Goal: Find specific page/section: Find specific page/section

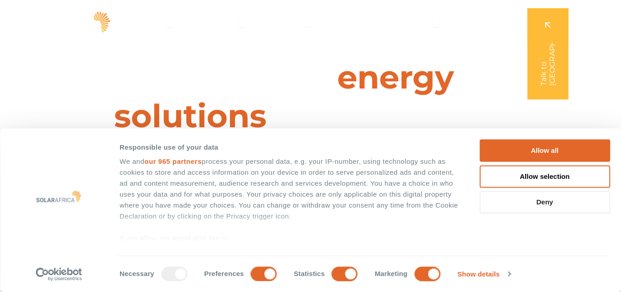
click at [530, 206] on button "Deny" at bounding box center [545, 202] width 131 height 22
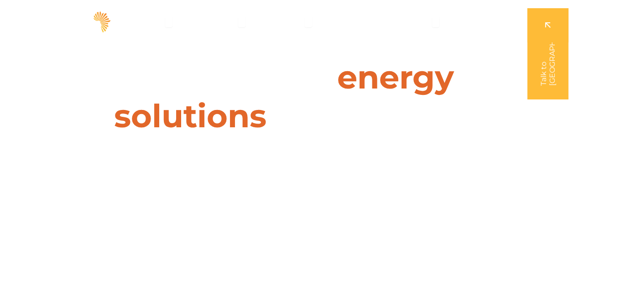
click at [288, 73] on h1 "Leaders in energy solutions for businesses" at bounding box center [310, 97] width 406 height 78
click at [308, 21] on icon "Menu" at bounding box center [308, 21] width 7 height 7
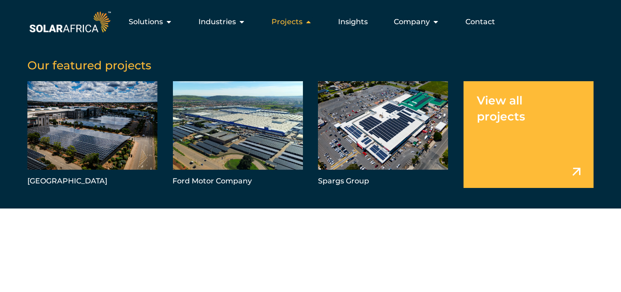
click at [308, 21] on icon "Menu" at bounding box center [308, 21] width 7 height 7
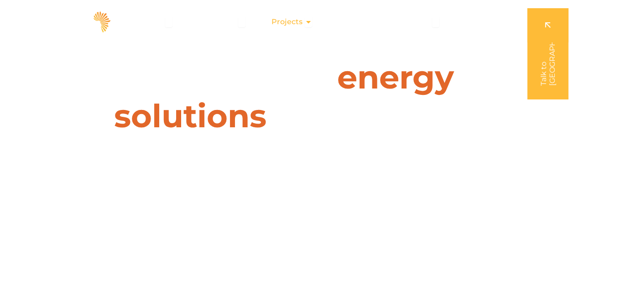
click at [308, 21] on icon "Menu" at bounding box center [308, 21] width 7 height 7
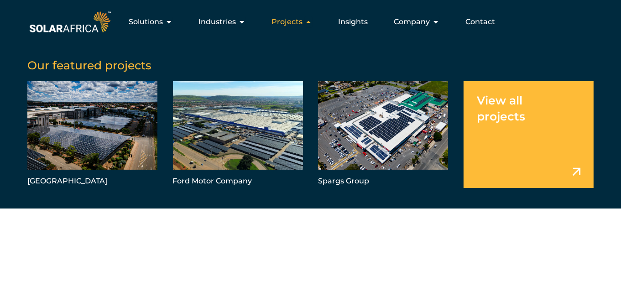
click at [308, 21] on icon "Menu" at bounding box center [308, 21] width 7 height 7
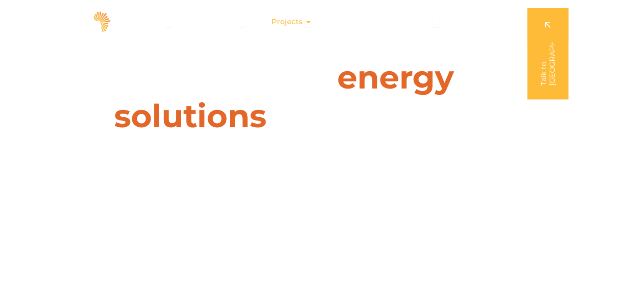
click at [308, 21] on icon "Menu" at bounding box center [308, 21] width 7 height 7
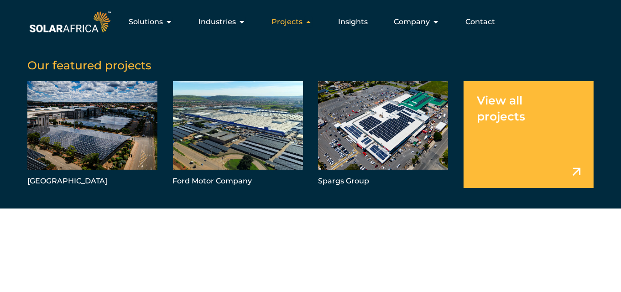
click at [308, 21] on icon "Menu" at bounding box center [308, 21] width 7 height 7
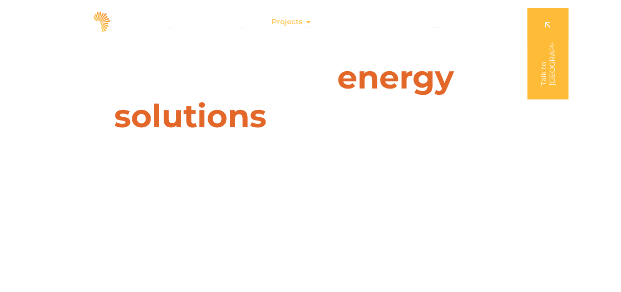
click at [308, 21] on icon "Menu" at bounding box center [308, 21] width 7 height 7
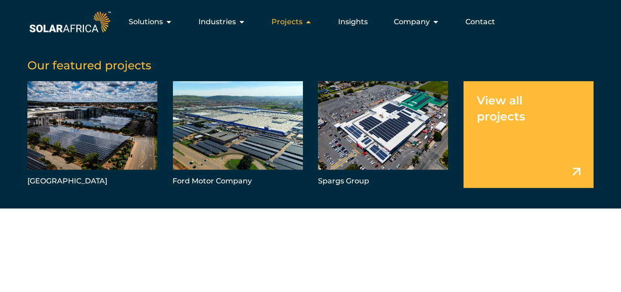
click at [308, 21] on icon "Menu" at bounding box center [308, 21] width 7 height 7
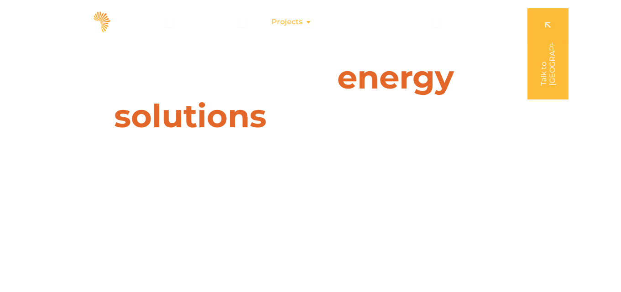
click at [308, 21] on icon "Menu" at bounding box center [308, 21] width 7 height 7
click at [0, 0] on icon "Menu" at bounding box center [0, 0] width 0 height 0
click at [308, 21] on icon "Menu" at bounding box center [308, 21] width 7 height 7
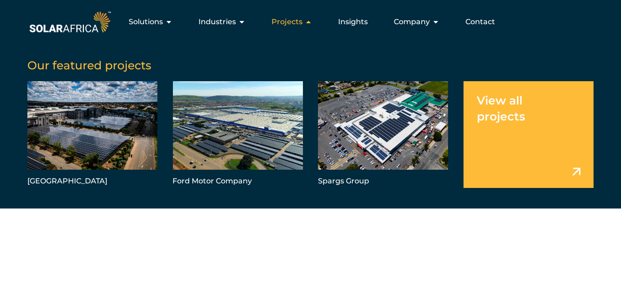
click at [308, 21] on icon "Menu" at bounding box center [308, 21] width 7 height 7
click at [0, 0] on icon "Menu" at bounding box center [0, 0] width 0 height 0
click at [308, 21] on icon "Menu" at bounding box center [308, 21] width 7 height 7
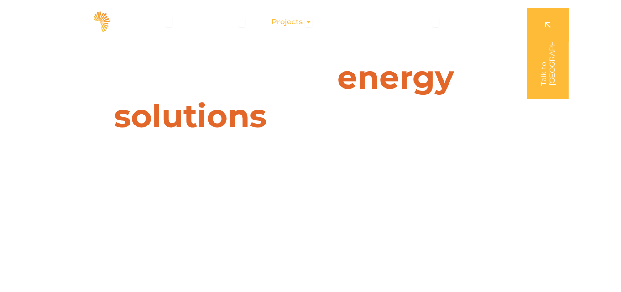
click at [308, 21] on icon "Menu" at bounding box center [308, 21] width 7 height 7
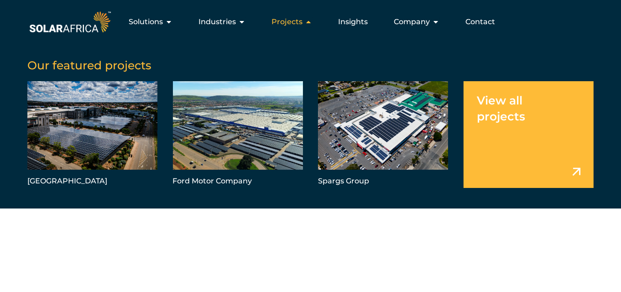
click at [308, 21] on icon "Menu" at bounding box center [308, 21] width 7 height 7
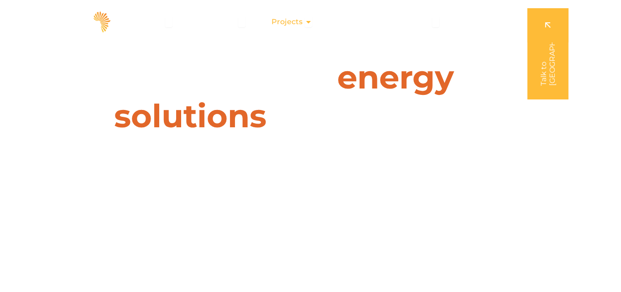
click at [308, 21] on icon "Menu" at bounding box center [308, 21] width 7 height 7
click at [0, 0] on icon "Menu" at bounding box center [0, 0] width 0 height 0
click at [308, 21] on icon "Menu" at bounding box center [308, 21] width 7 height 7
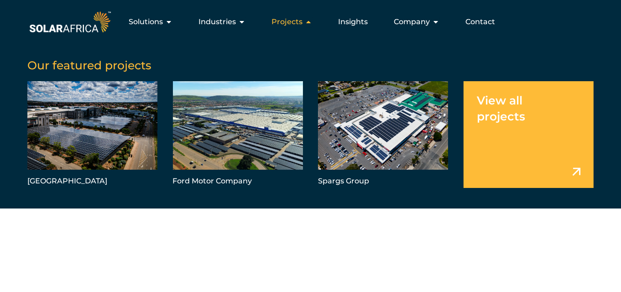
click at [308, 21] on icon "Menu" at bounding box center [308, 21] width 7 height 7
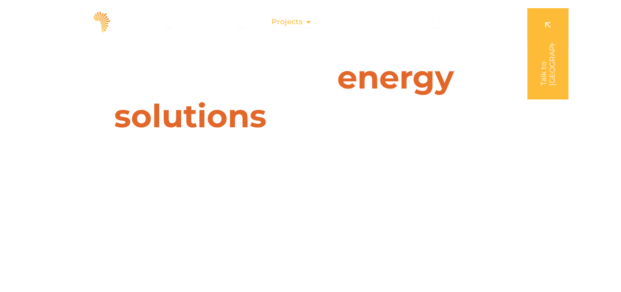
click at [308, 21] on icon "Menu" at bounding box center [308, 21] width 7 height 7
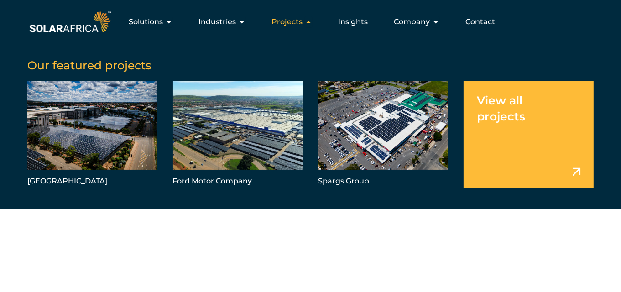
click at [308, 21] on icon "Menu" at bounding box center [308, 21] width 7 height 7
click at [0, 0] on icon "Menu" at bounding box center [0, 0] width 0 height 0
click at [308, 21] on icon "Menu" at bounding box center [308, 21] width 7 height 7
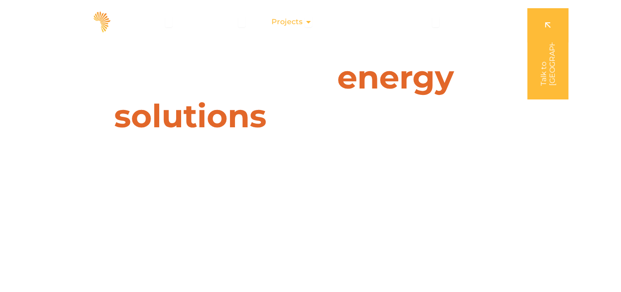
click at [308, 21] on icon "Menu" at bounding box center [308, 21] width 7 height 7
click at [0, 0] on icon "Menu" at bounding box center [0, 0] width 0 height 0
click at [308, 21] on icon "Menu" at bounding box center [308, 21] width 7 height 7
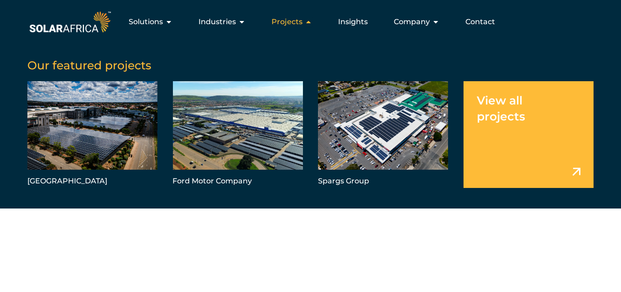
click at [308, 21] on icon "Menu" at bounding box center [308, 21] width 7 height 7
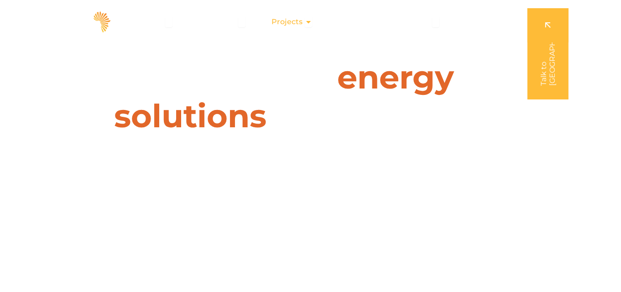
click at [308, 21] on icon "Menu" at bounding box center [308, 21] width 7 height 7
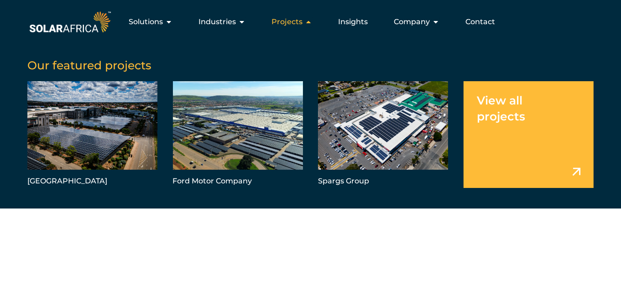
click at [308, 21] on icon "Menu" at bounding box center [308, 21] width 7 height 7
click at [0, 0] on icon "Menu" at bounding box center [0, 0] width 0 height 0
click at [308, 21] on icon "Menu" at bounding box center [308, 21] width 7 height 7
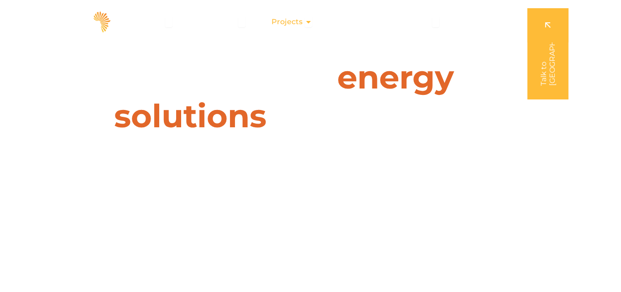
click at [308, 21] on icon "Menu" at bounding box center [308, 21] width 7 height 7
click at [0, 0] on icon "Menu" at bounding box center [0, 0] width 0 height 0
click at [308, 21] on icon "Menu" at bounding box center [308, 21] width 7 height 7
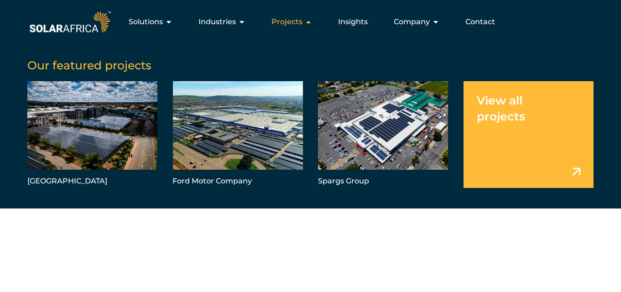
click at [308, 21] on icon "Menu" at bounding box center [308, 21] width 7 height 7
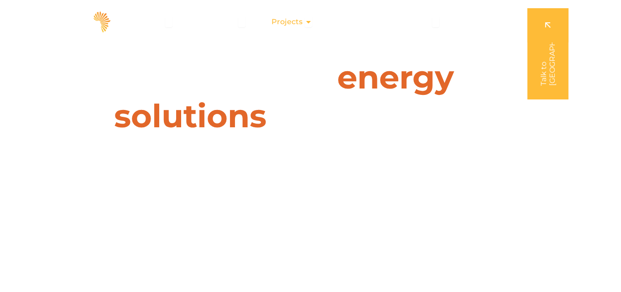
click at [308, 21] on icon "Menu" at bounding box center [308, 21] width 7 height 7
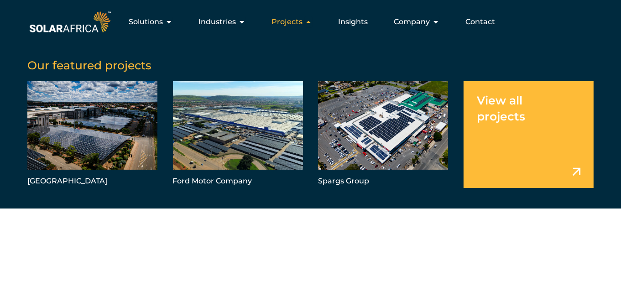
click at [308, 21] on icon "Menu" at bounding box center [308, 21] width 7 height 7
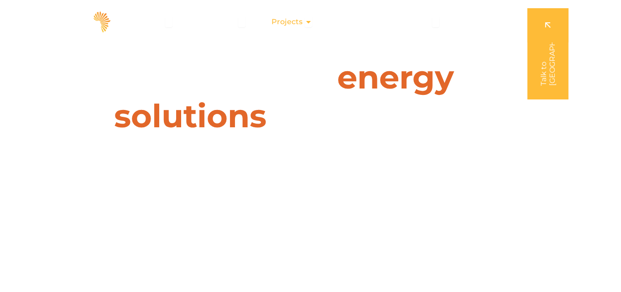
click at [308, 21] on icon "Menu" at bounding box center [308, 21] width 7 height 7
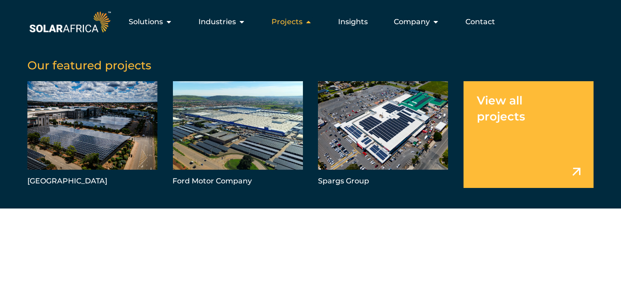
click at [308, 21] on icon "Menu" at bounding box center [308, 21] width 7 height 7
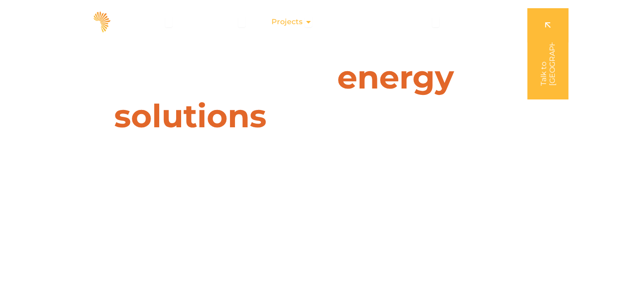
click at [308, 21] on icon "Menu" at bounding box center [308, 21] width 7 height 7
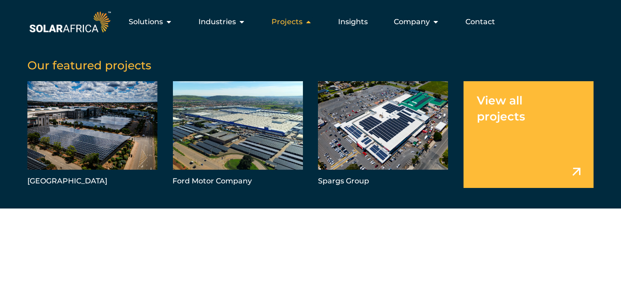
click at [308, 21] on icon "Menu" at bounding box center [308, 21] width 7 height 7
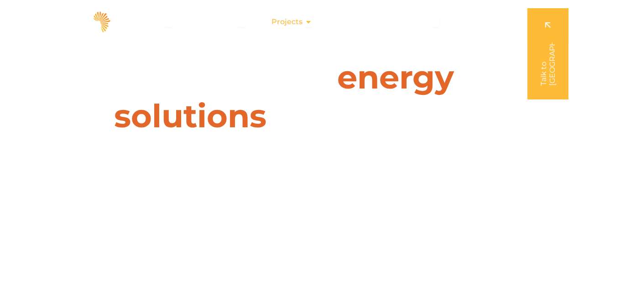
click at [308, 21] on icon "Menu" at bounding box center [308, 21] width 7 height 7
click at [0, 0] on icon "Menu" at bounding box center [0, 0] width 0 height 0
click at [308, 21] on icon "Menu" at bounding box center [308, 21] width 7 height 7
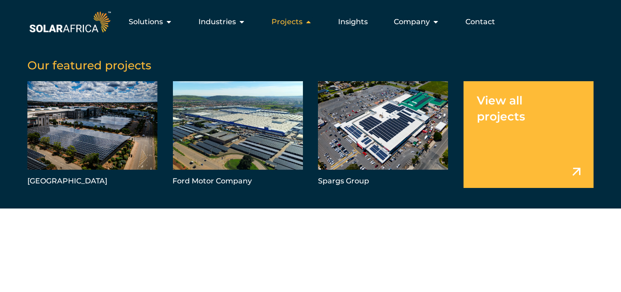
click at [308, 21] on icon "Menu" at bounding box center [308, 21] width 7 height 7
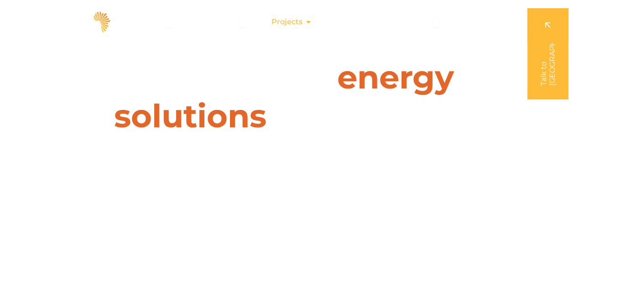
click at [308, 21] on icon "Menu" at bounding box center [308, 21] width 7 height 7
click at [0, 0] on icon "Menu" at bounding box center [0, 0] width 0 height 0
click at [308, 21] on icon "Menu" at bounding box center [308, 21] width 7 height 7
click at [0, 0] on icon "Menu" at bounding box center [0, 0] width 0 height 0
click at [308, 21] on icon "Menu" at bounding box center [308, 21] width 7 height 7
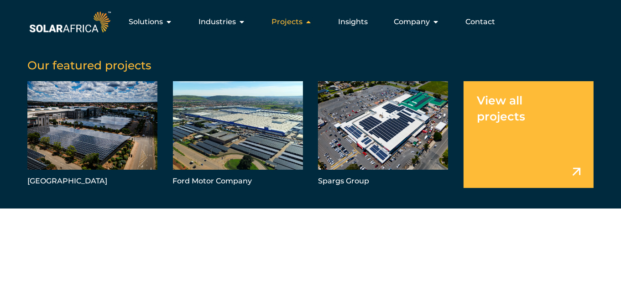
click at [308, 21] on icon "Menu" at bounding box center [308, 21] width 7 height 7
click at [0, 0] on icon "Menu" at bounding box center [0, 0] width 0 height 0
click at [308, 21] on icon "Menu" at bounding box center [308, 21] width 7 height 7
click at [0, 0] on icon "Menu" at bounding box center [0, 0] width 0 height 0
click at [308, 21] on icon "Menu" at bounding box center [308, 21] width 7 height 7
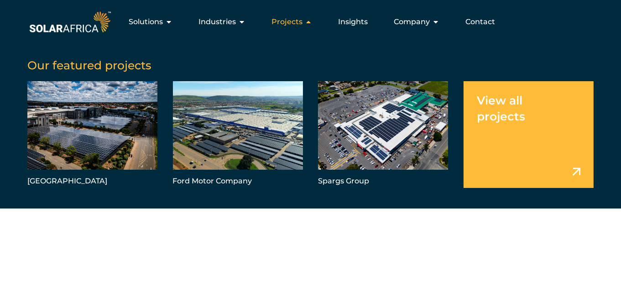
click at [0, 0] on icon "Menu" at bounding box center [0, 0] width 0 height 0
click at [308, 21] on icon "Menu" at bounding box center [308, 21] width 7 height 7
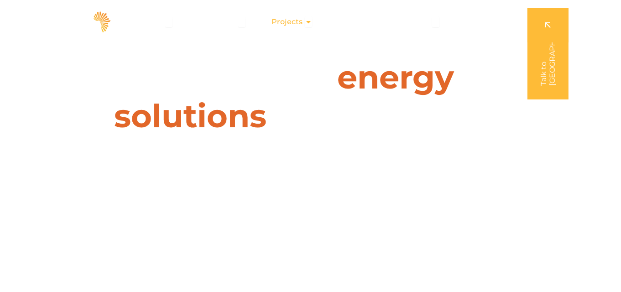
click at [308, 21] on icon "Menu" at bounding box center [308, 21] width 7 height 7
click at [0, 0] on icon "Menu" at bounding box center [0, 0] width 0 height 0
click at [308, 21] on icon "Menu" at bounding box center [308, 21] width 7 height 7
click at [0, 0] on icon "Menu" at bounding box center [0, 0] width 0 height 0
click at [308, 21] on icon "Menu" at bounding box center [308, 21] width 7 height 7
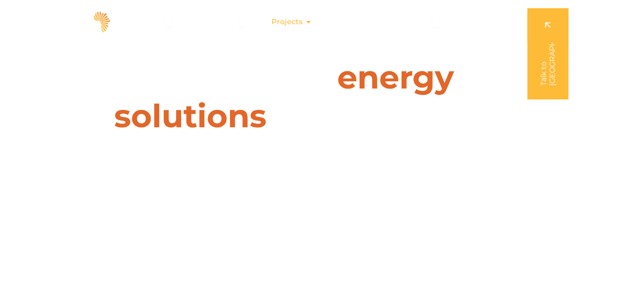
click at [0, 0] on icon "Menu" at bounding box center [0, 0] width 0 height 0
click at [308, 21] on icon "Menu" at bounding box center [308, 21] width 7 height 7
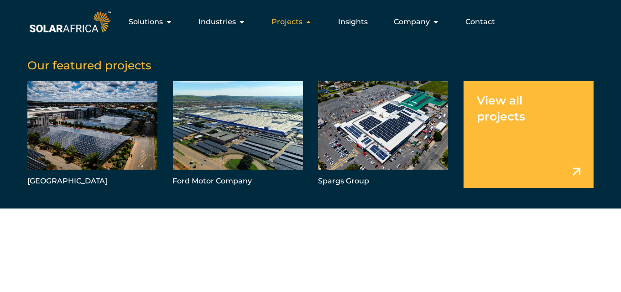
click at [308, 21] on icon "Menu" at bounding box center [308, 21] width 7 height 7
click at [0, 0] on icon "Menu" at bounding box center [0, 0] width 0 height 0
click at [308, 21] on icon "Menu" at bounding box center [308, 21] width 7 height 7
click at [0, 0] on icon "Menu" at bounding box center [0, 0] width 0 height 0
click at [308, 21] on icon "Menu" at bounding box center [308, 21] width 7 height 7
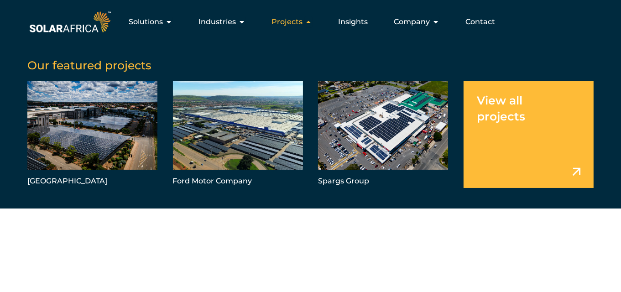
click at [0, 0] on icon "Menu" at bounding box center [0, 0] width 0 height 0
click at [308, 21] on icon "Menu" at bounding box center [308, 21] width 7 height 7
click at [0, 0] on icon "Menu" at bounding box center [0, 0] width 0 height 0
click at [308, 21] on icon "Menu" at bounding box center [308, 21] width 7 height 7
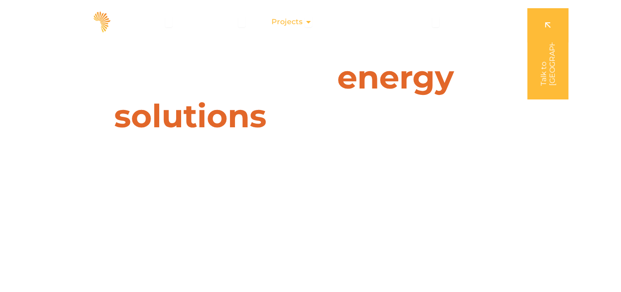
click at [308, 21] on icon "Menu" at bounding box center [308, 21] width 7 height 7
click at [0, 0] on icon "Menu" at bounding box center [0, 0] width 0 height 0
click at [308, 21] on icon "Menu" at bounding box center [308, 21] width 7 height 7
click at [0, 0] on icon "Menu" at bounding box center [0, 0] width 0 height 0
click at [308, 21] on icon "Menu" at bounding box center [308, 21] width 7 height 7
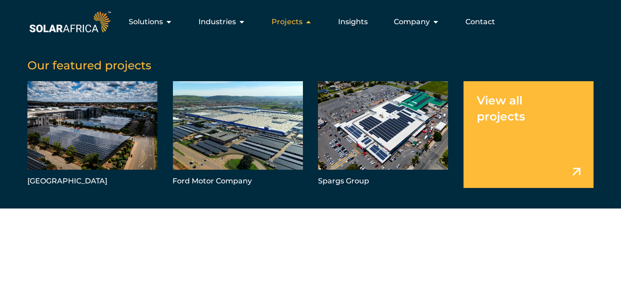
click at [308, 21] on icon "Menu" at bounding box center [308, 21] width 7 height 7
click at [0, 0] on icon "Menu" at bounding box center [0, 0] width 0 height 0
click at [308, 21] on icon "Menu" at bounding box center [308, 21] width 7 height 7
click at [0, 0] on icon "Menu" at bounding box center [0, 0] width 0 height 0
click at [308, 21] on icon "Menu" at bounding box center [308, 21] width 7 height 7
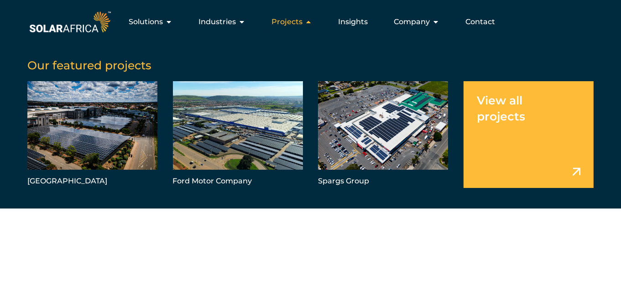
click at [0, 0] on icon "Menu" at bounding box center [0, 0] width 0 height 0
click at [308, 21] on icon "Menu" at bounding box center [308, 21] width 7 height 7
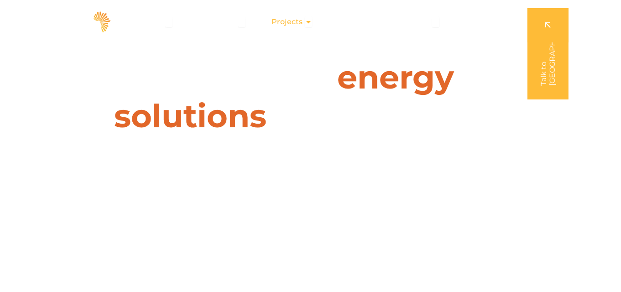
click at [308, 21] on icon "Menu" at bounding box center [308, 21] width 7 height 7
click at [0, 0] on icon "Menu" at bounding box center [0, 0] width 0 height 0
click at [308, 21] on icon "Menu" at bounding box center [308, 21] width 7 height 7
click at [0, 0] on icon "Menu" at bounding box center [0, 0] width 0 height 0
click at [308, 21] on icon "Menu" at bounding box center [308, 21] width 7 height 7
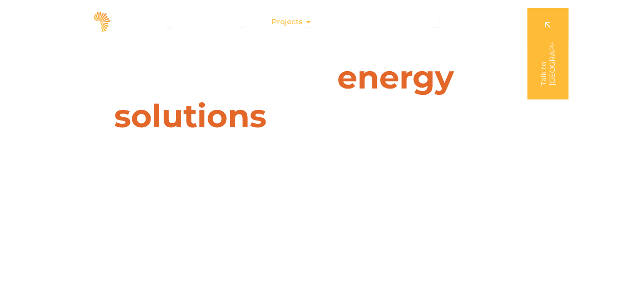
click at [0, 0] on icon "Menu" at bounding box center [0, 0] width 0 height 0
click at [308, 21] on icon "Menu" at bounding box center [308, 21] width 7 height 7
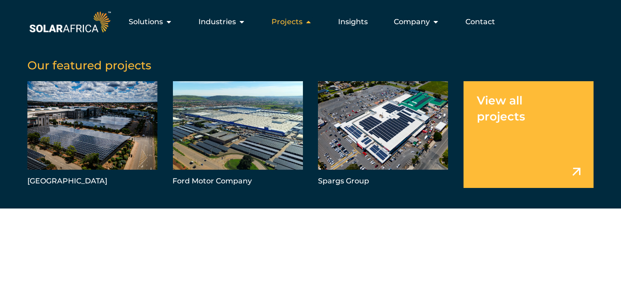
click at [308, 21] on icon "Menu" at bounding box center [308, 21] width 7 height 7
click at [0, 0] on icon "Menu" at bounding box center [0, 0] width 0 height 0
click at [308, 21] on icon "Menu" at bounding box center [308, 21] width 7 height 7
click at [0, 0] on icon "Menu" at bounding box center [0, 0] width 0 height 0
click at [308, 21] on icon "Menu" at bounding box center [308, 21] width 7 height 7
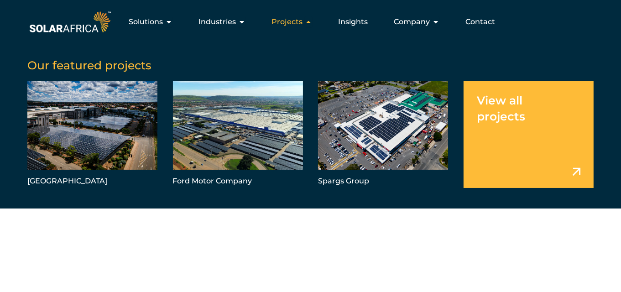
click at [0, 0] on icon "Menu" at bounding box center [0, 0] width 0 height 0
click at [308, 21] on icon "Menu" at bounding box center [308, 21] width 7 height 7
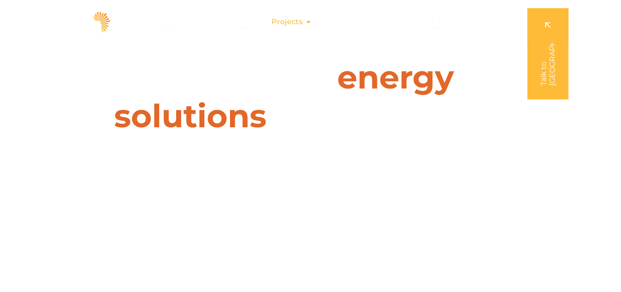
click at [308, 21] on icon "Menu" at bounding box center [308, 21] width 7 height 7
click at [0, 0] on icon "Menu" at bounding box center [0, 0] width 0 height 0
click at [308, 21] on icon "Menu" at bounding box center [308, 21] width 7 height 7
click at [0, 0] on icon "Menu" at bounding box center [0, 0] width 0 height 0
click at [308, 21] on icon "Menu" at bounding box center [308, 21] width 7 height 7
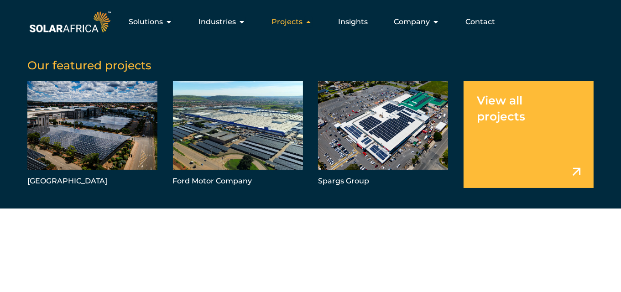
click at [308, 21] on icon "Menu" at bounding box center [308, 21] width 7 height 7
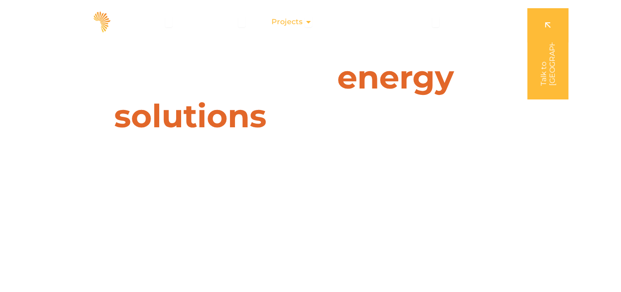
click at [308, 21] on icon "Menu" at bounding box center [308, 21] width 7 height 7
click at [0, 0] on icon "Menu" at bounding box center [0, 0] width 0 height 0
click at [308, 21] on icon "Menu" at bounding box center [308, 21] width 7 height 7
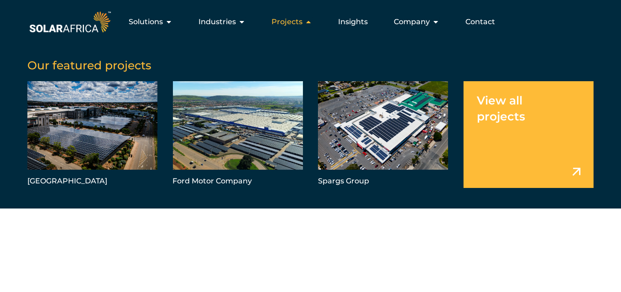
click at [308, 21] on icon "Menu" at bounding box center [308, 21] width 7 height 7
click at [0, 0] on icon "Menu" at bounding box center [0, 0] width 0 height 0
click at [308, 21] on icon "Menu" at bounding box center [308, 21] width 7 height 7
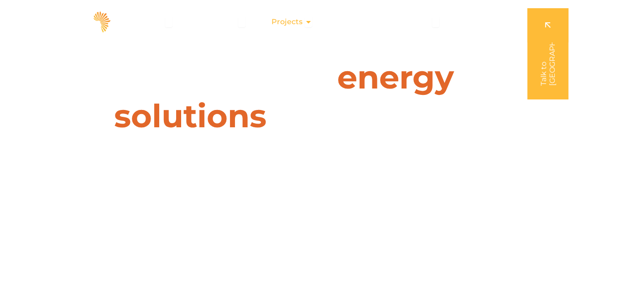
click at [308, 21] on icon "Menu" at bounding box center [308, 21] width 7 height 7
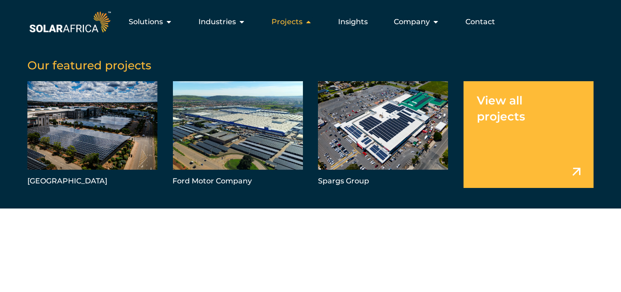
click at [308, 21] on icon "Menu" at bounding box center [308, 21] width 7 height 7
click at [0, 0] on icon "Menu" at bounding box center [0, 0] width 0 height 0
click at [308, 21] on icon "Menu" at bounding box center [308, 21] width 7 height 7
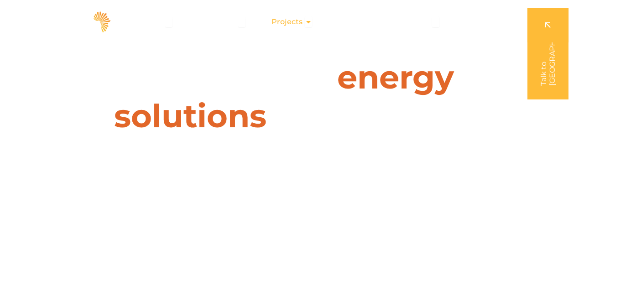
click at [308, 21] on icon "Menu" at bounding box center [308, 21] width 7 height 7
click at [0, 0] on icon "Menu" at bounding box center [0, 0] width 0 height 0
click at [308, 21] on icon "Menu" at bounding box center [308, 21] width 7 height 7
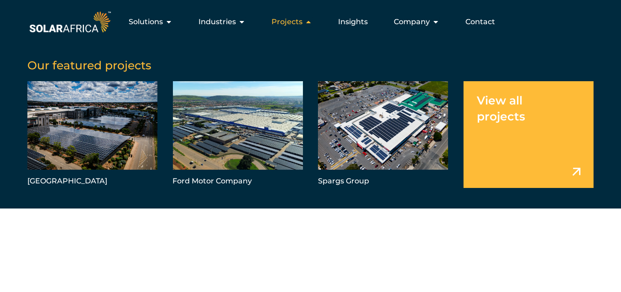
click at [308, 21] on icon "Menu" at bounding box center [308, 21] width 7 height 7
click at [0, 0] on icon "Menu" at bounding box center [0, 0] width 0 height 0
click at [308, 21] on icon "Menu" at bounding box center [308, 21] width 7 height 7
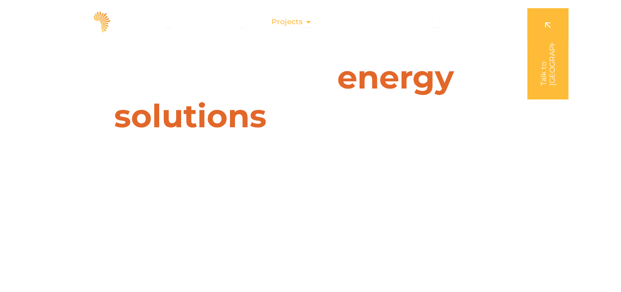
click at [308, 21] on icon "Menu" at bounding box center [308, 21] width 7 height 7
click at [0, 0] on icon "Menu" at bounding box center [0, 0] width 0 height 0
click at [308, 21] on icon "Menu" at bounding box center [308, 21] width 7 height 7
click at [0, 0] on icon "Menu" at bounding box center [0, 0] width 0 height 0
click at [308, 21] on icon "Menu" at bounding box center [308, 21] width 7 height 7
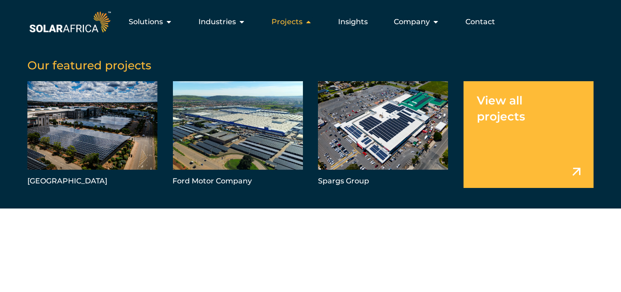
click at [308, 21] on icon "Menu" at bounding box center [308, 21] width 7 height 7
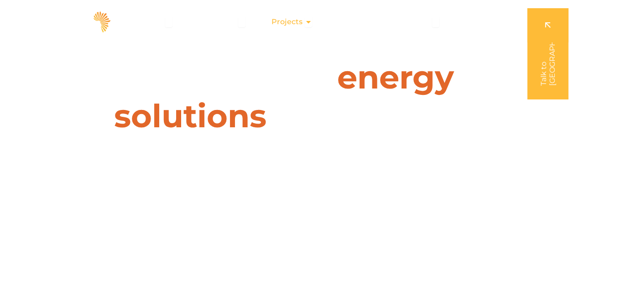
click at [308, 21] on icon "Menu" at bounding box center [308, 21] width 7 height 7
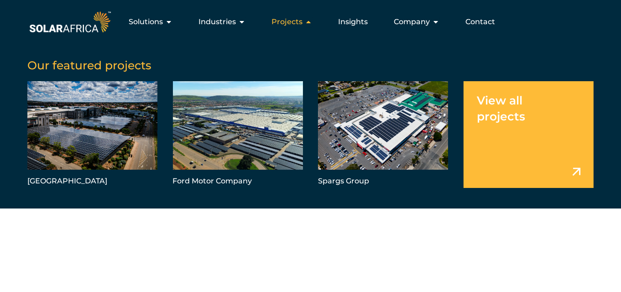
click at [308, 21] on icon "Menu" at bounding box center [308, 21] width 7 height 7
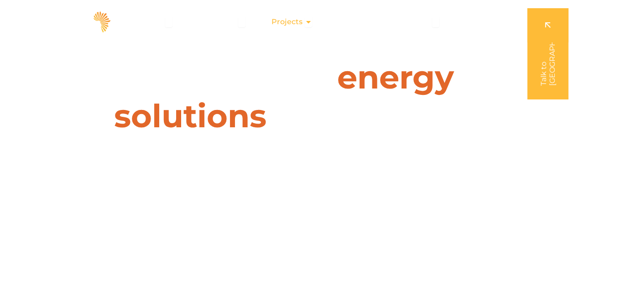
click at [308, 21] on icon "Menu" at bounding box center [308, 21] width 7 height 7
click at [0, 0] on icon "Menu" at bounding box center [0, 0] width 0 height 0
click at [308, 21] on icon "Menu" at bounding box center [308, 21] width 7 height 7
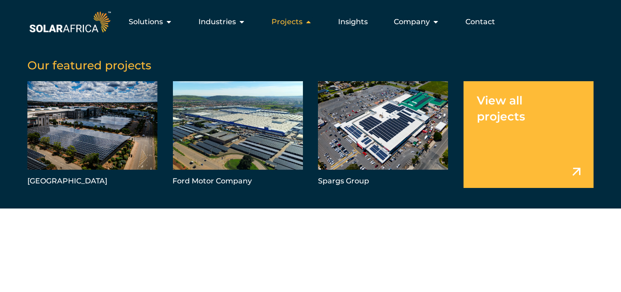
click at [308, 21] on icon "Menu" at bounding box center [308, 21] width 7 height 7
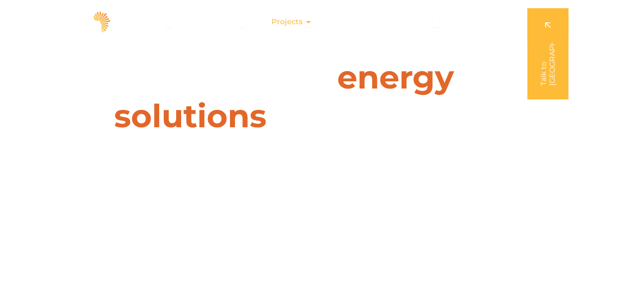
click at [308, 21] on icon "Menu" at bounding box center [308, 21] width 7 height 7
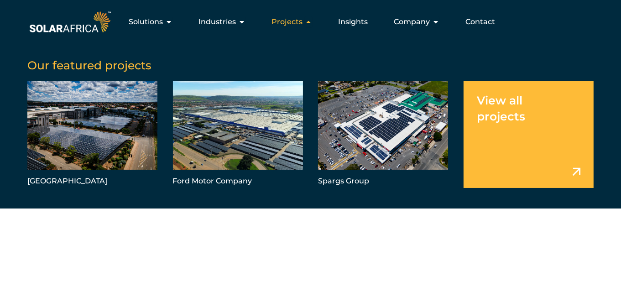
click at [308, 21] on icon "Menu" at bounding box center [308, 21] width 7 height 7
click at [0, 0] on icon "Menu" at bounding box center [0, 0] width 0 height 0
click at [308, 21] on icon "Menu" at bounding box center [308, 21] width 7 height 7
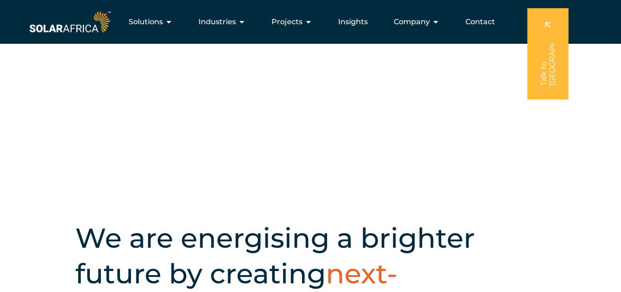
scroll to position [111, 0]
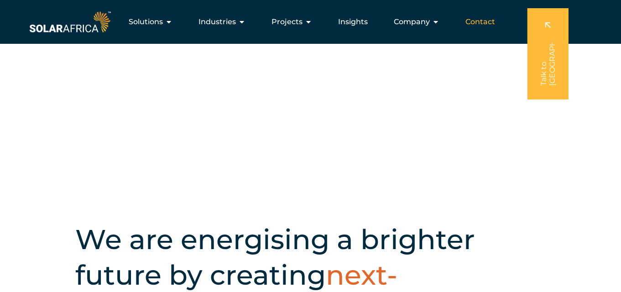
click at [473, 25] on span "Contact" at bounding box center [481, 21] width 30 height 11
